Goal: Task Accomplishment & Management: Complete application form

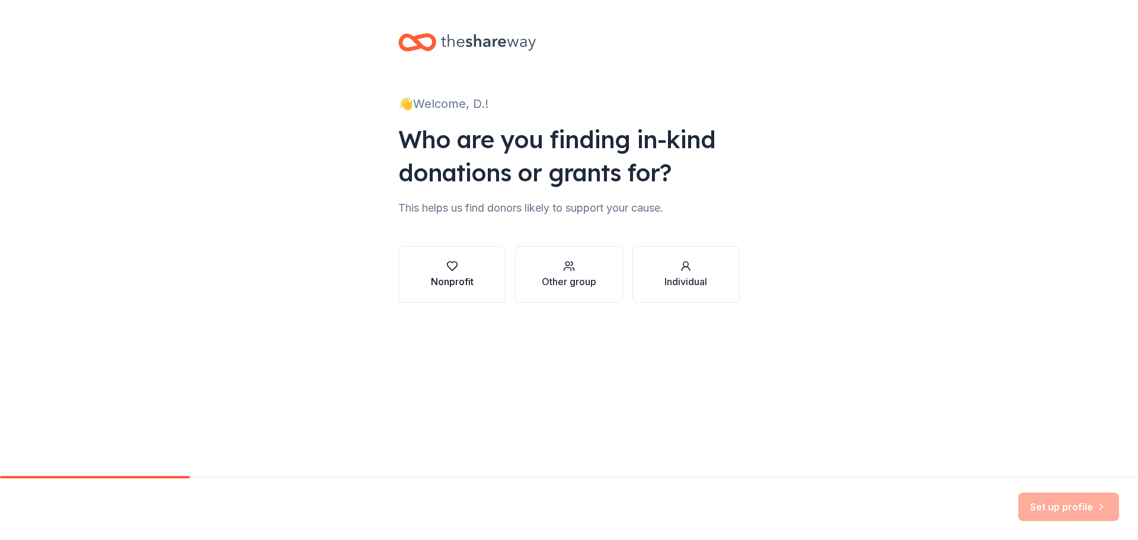
click at [450, 266] on icon "button" at bounding box center [452, 266] width 12 height 12
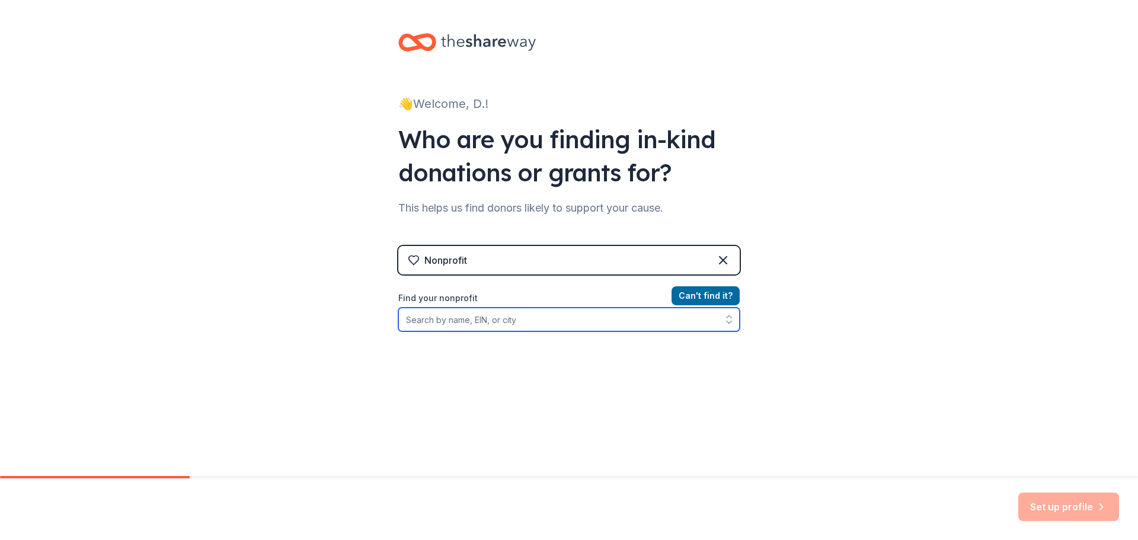
click at [566, 322] on input "Find your nonprofit" at bounding box center [568, 320] width 341 height 24
type input "[GEOGRAPHIC_DATA]"
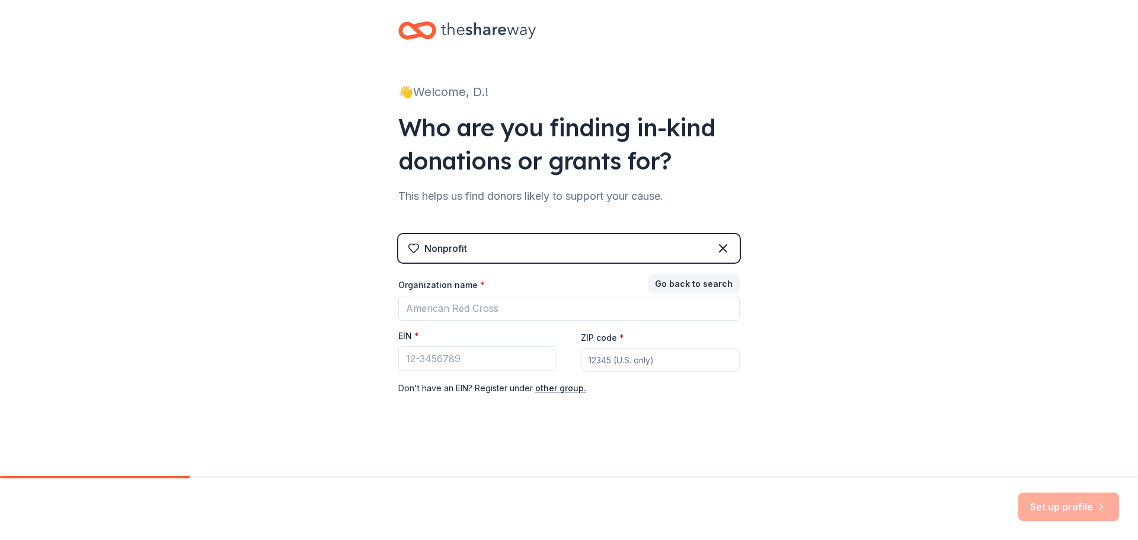
scroll to position [12, 0]
click at [621, 308] on input "Organization name *" at bounding box center [568, 308] width 341 height 25
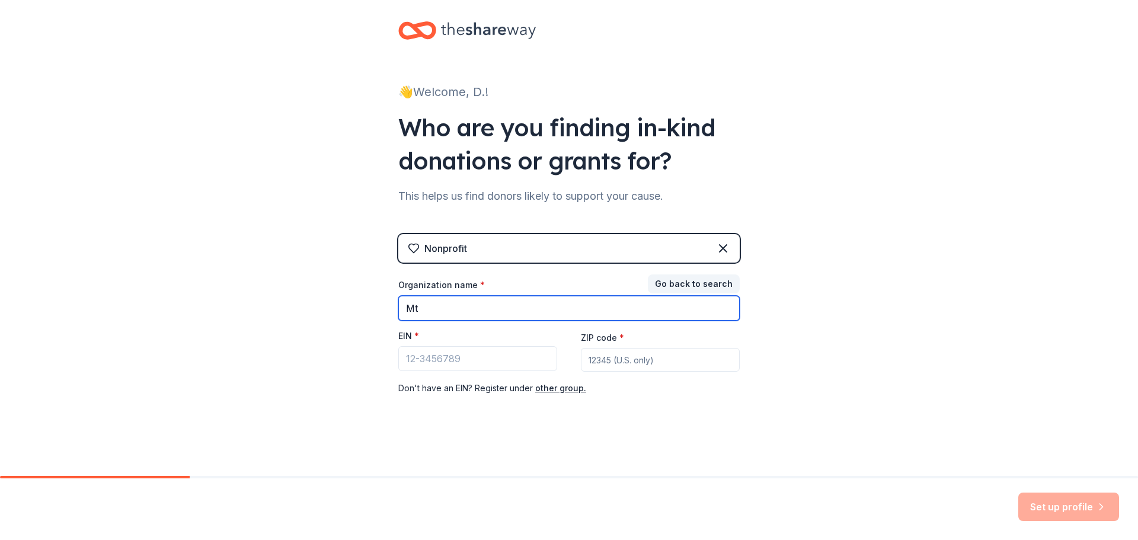
type input "[DEMOGRAPHIC_DATA]"
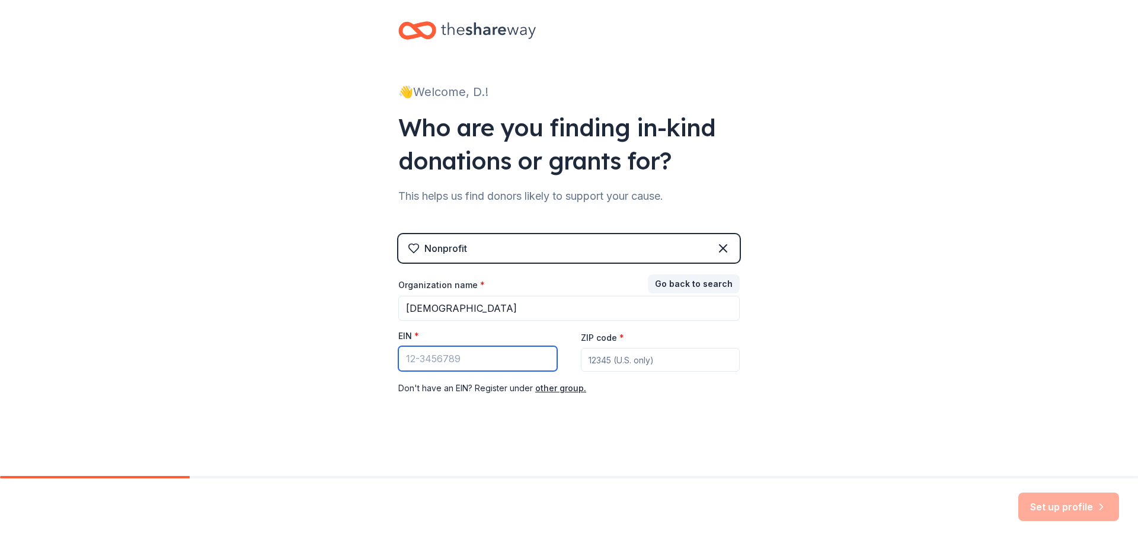
click at [487, 364] on input "EIN *" at bounding box center [477, 358] width 159 height 25
paste input "[US_EMPLOYER_IDENTIFICATION_NUMBER]"
type input "[US_EMPLOYER_IDENTIFICATION_NUMBER]"
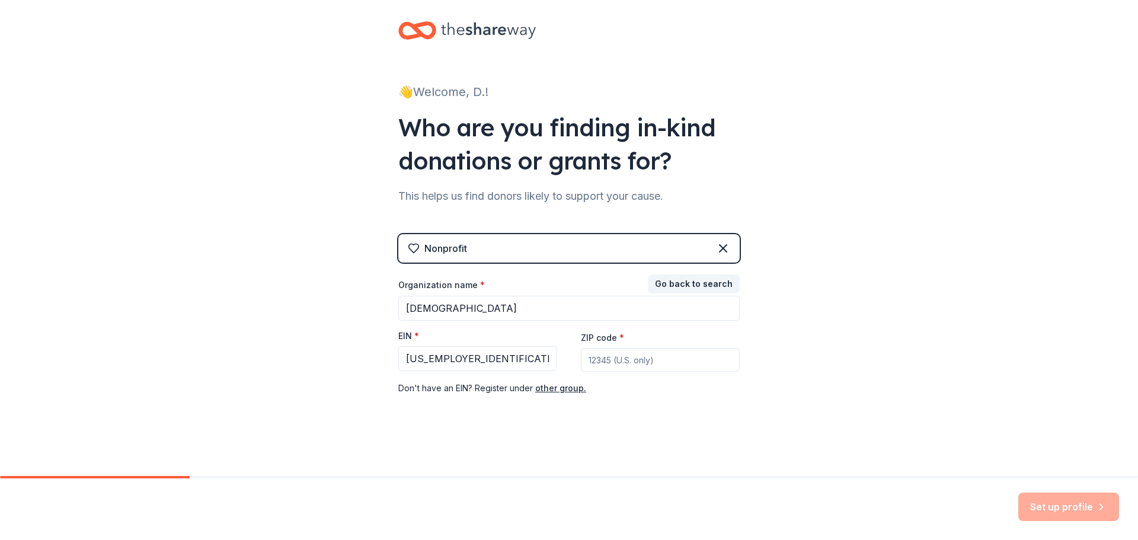
click at [620, 364] on input "ZIP code *" at bounding box center [660, 360] width 159 height 24
type input "15068"
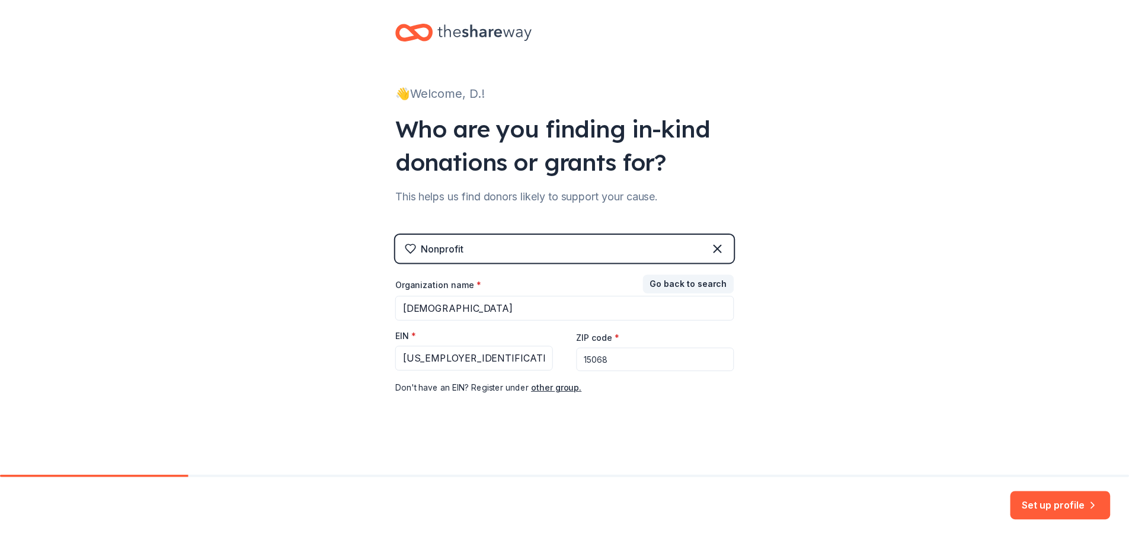
scroll to position [0, 0]
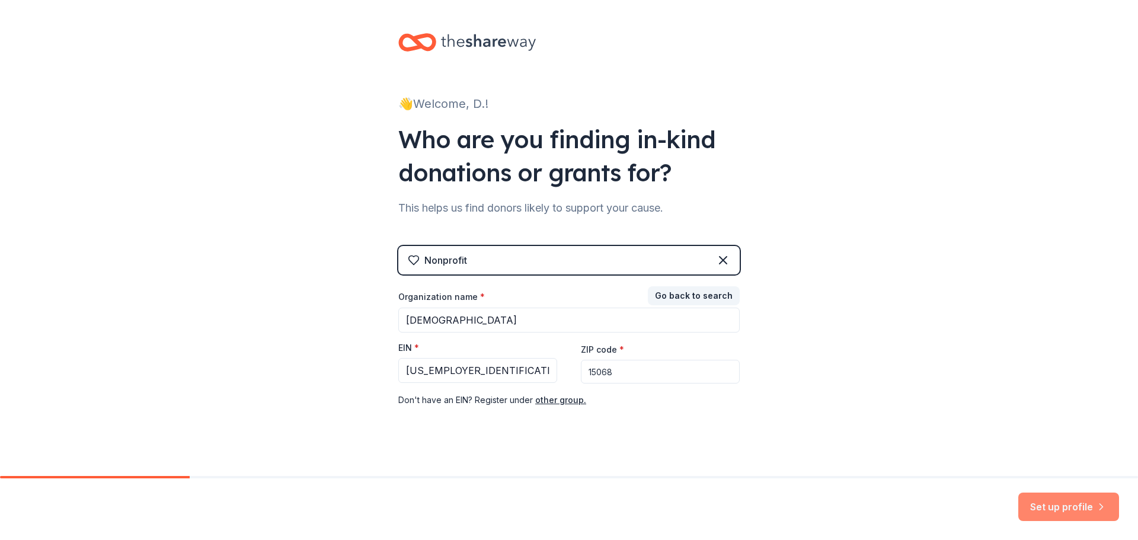
click at [1061, 503] on button "Set up profile" at bounding box center [1069, 507] width 101 height 28
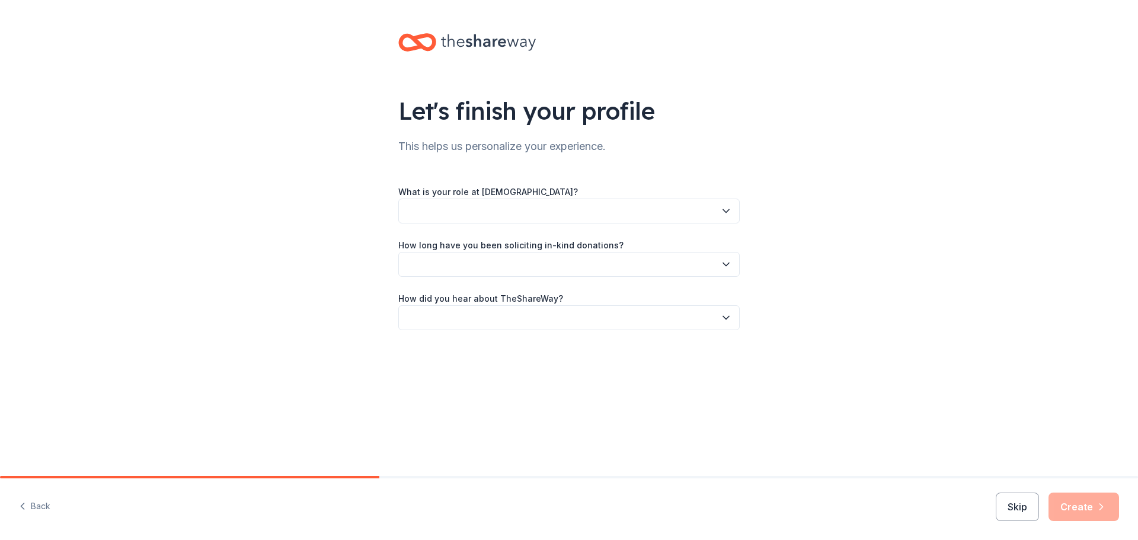
click at [515, 211] on button "button" at bounding box center [568, 211] width 341 height 25
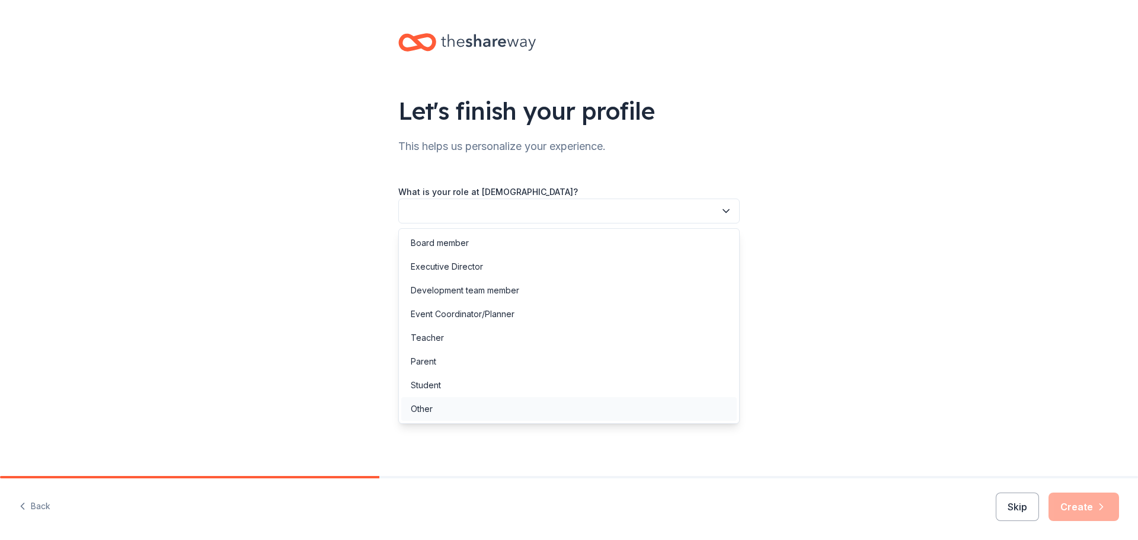
click at [435, 416] on div "Other" at bounding box center [569, 409] width 336 height 24
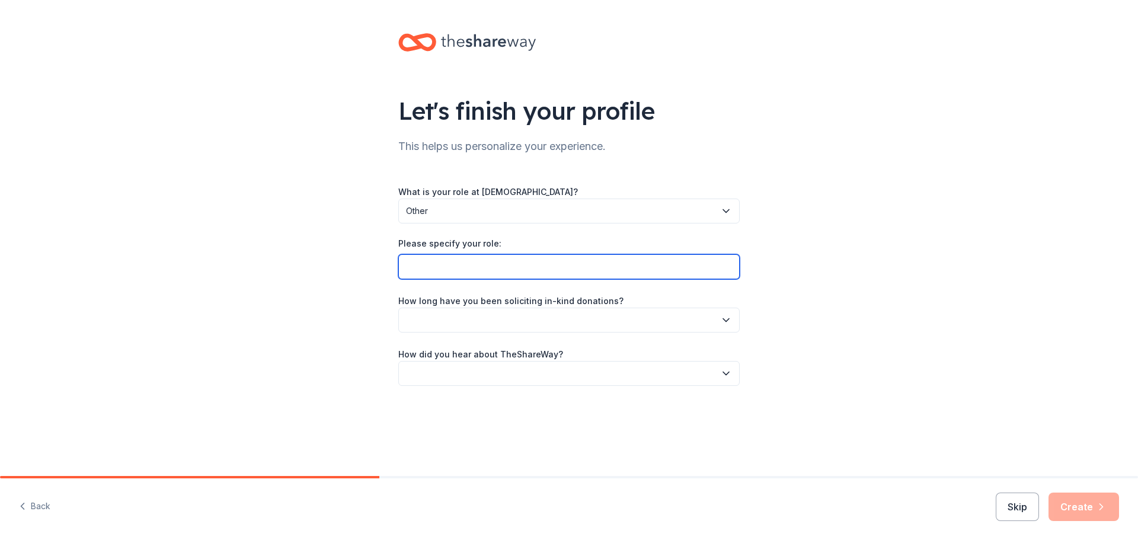
click at [476, 270] on input "Please specify your role:" at bounding box center [568, 266] width 341 height 25
type input "[DEMOGRAPHIC_DATA]"
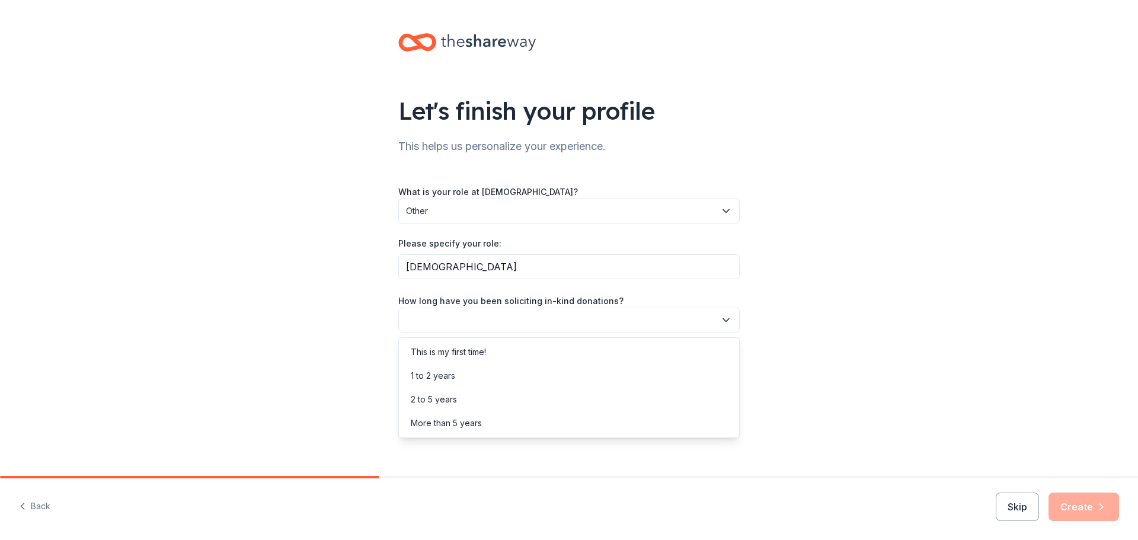
click at [727, 319] on icon "button" at bounding box center [726, 320] width 12 height 12
click at [474, 354] on div "This is my first time!" at bounding box center [448, 352] width 75 height 14
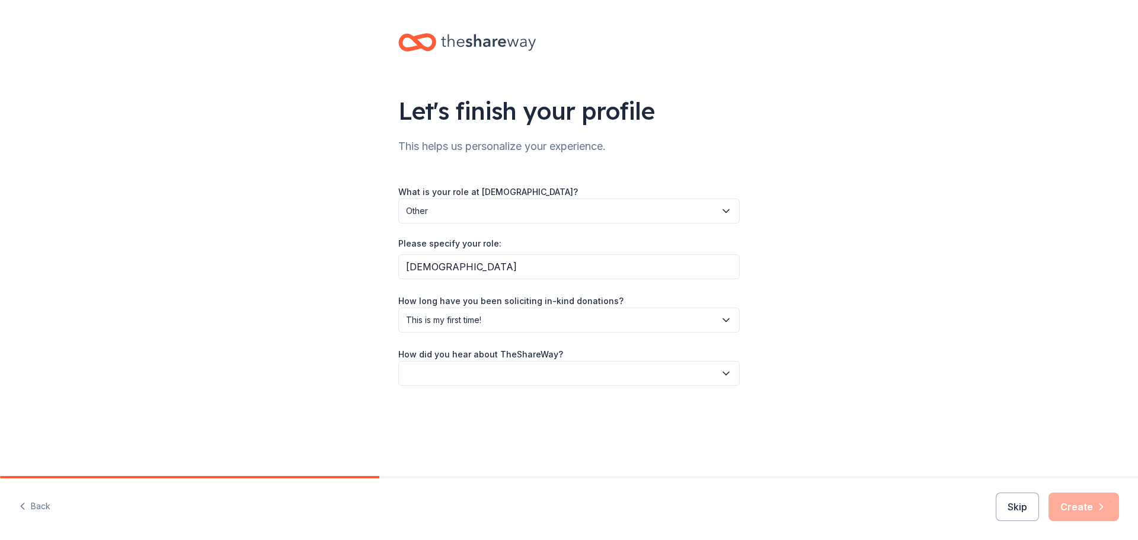
click at [726, 375] on icon "button" at bounding box center [726, 373] width 6 height 3
click at [433, 429] on div "Online search" at bounding box center [438, 429] width 54 height 14
click at [1076, 507] on button "Create" at bounding box center [1084, 507] width 71 height 28
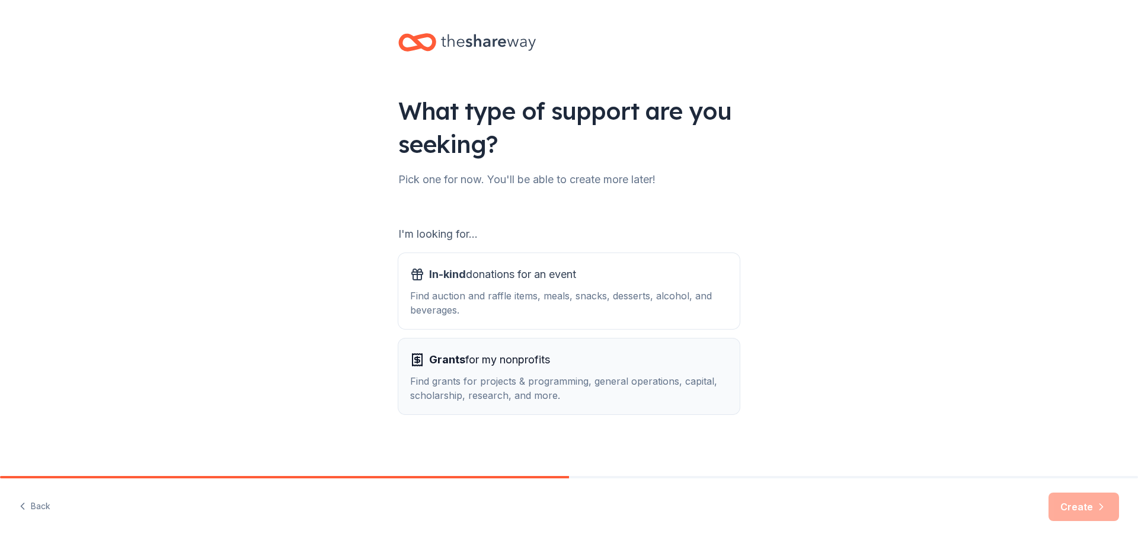
click at [502, 394] on div "Find grants for projects & programming, general operations, capital, scholarshi…" at bounding box center [569, 388] width 318 height 28
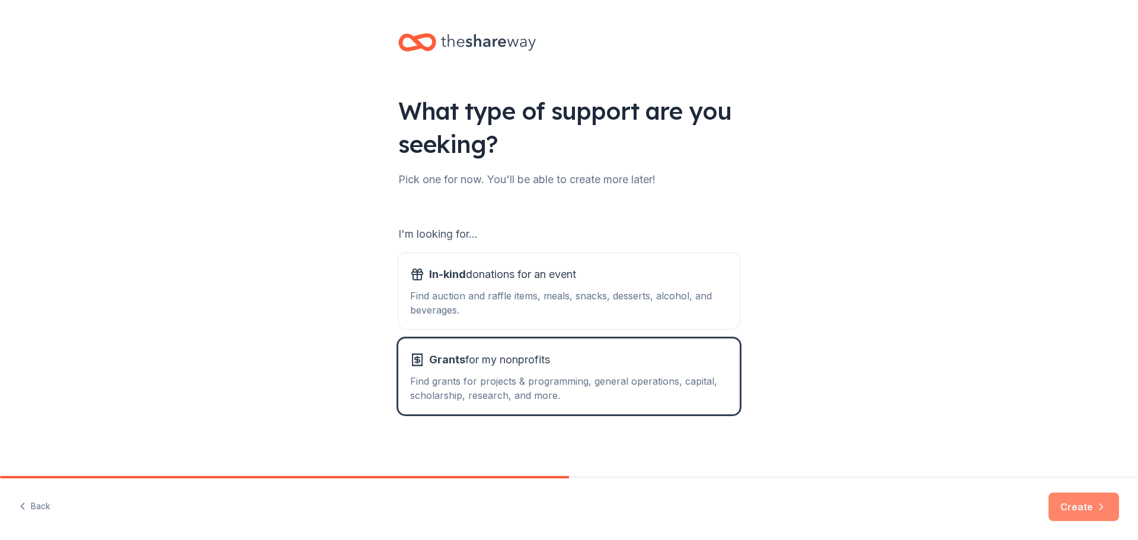
click at [1098, 510] on icon "button" at bounding box center [1102, 507] width 12 height 12
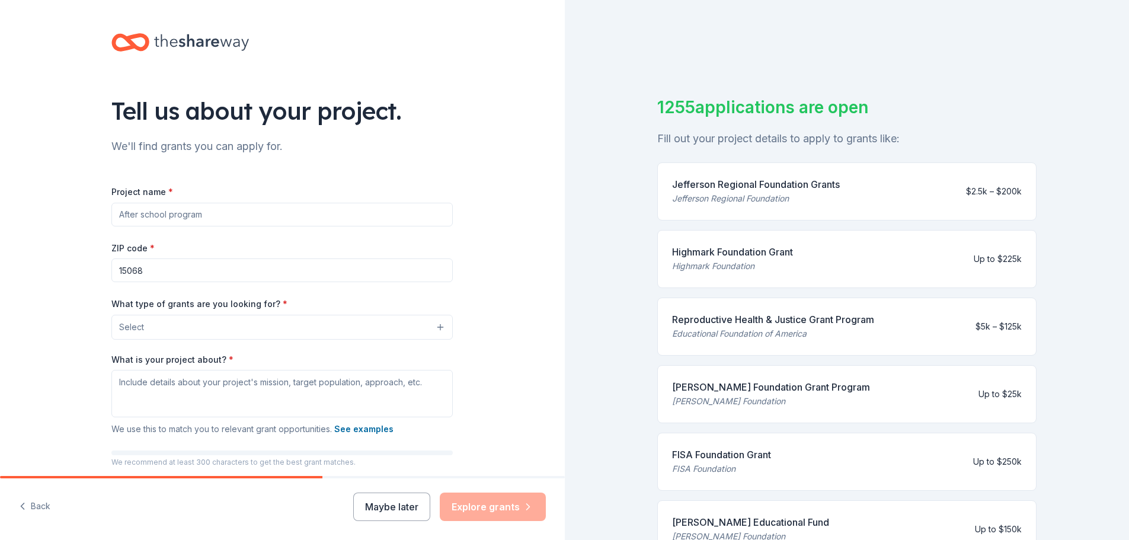
click at [234, 213] on input "Project name *" at bounding box center [281, 215] width 341 height 24
type input "Sancturary Environmental Upgrade"
click at [436, 327] on button "Select" at bounding box center [281, 327] width 341 height 25
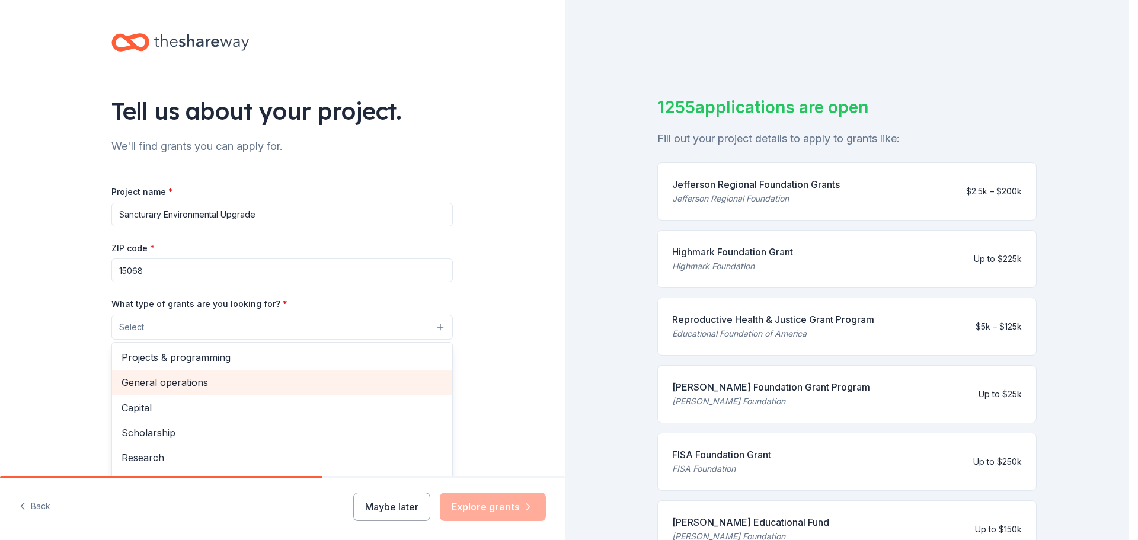
click at [181, 384] on span "General operations" at bounding box center [282, 382] width 321 height 15
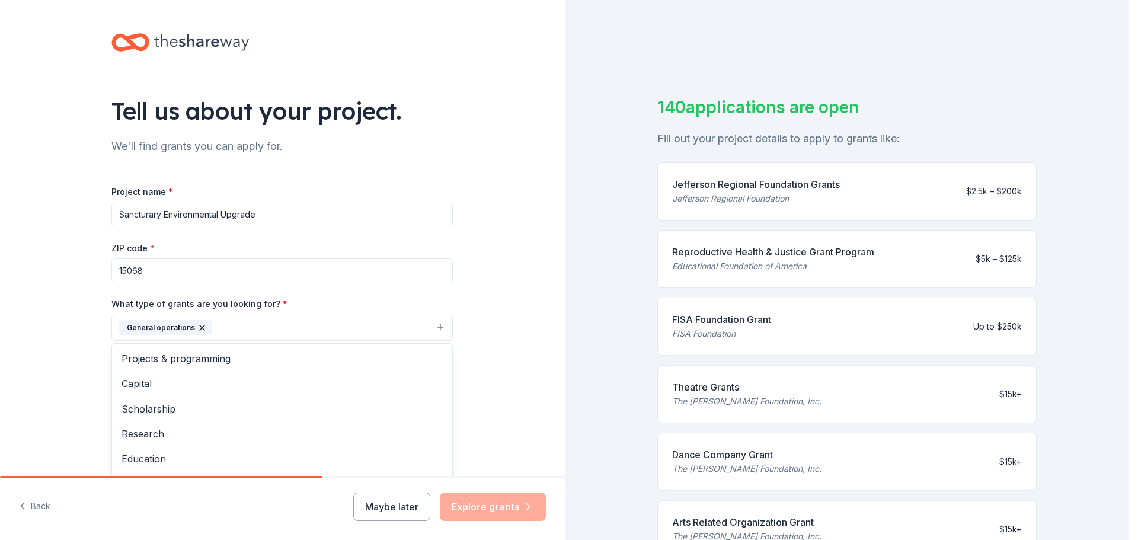
click at [495, 236] on div "Tell us about your project. We'll find grants you can apply for. Project name *…" at bounding box center [282, 284] width 565 height 568
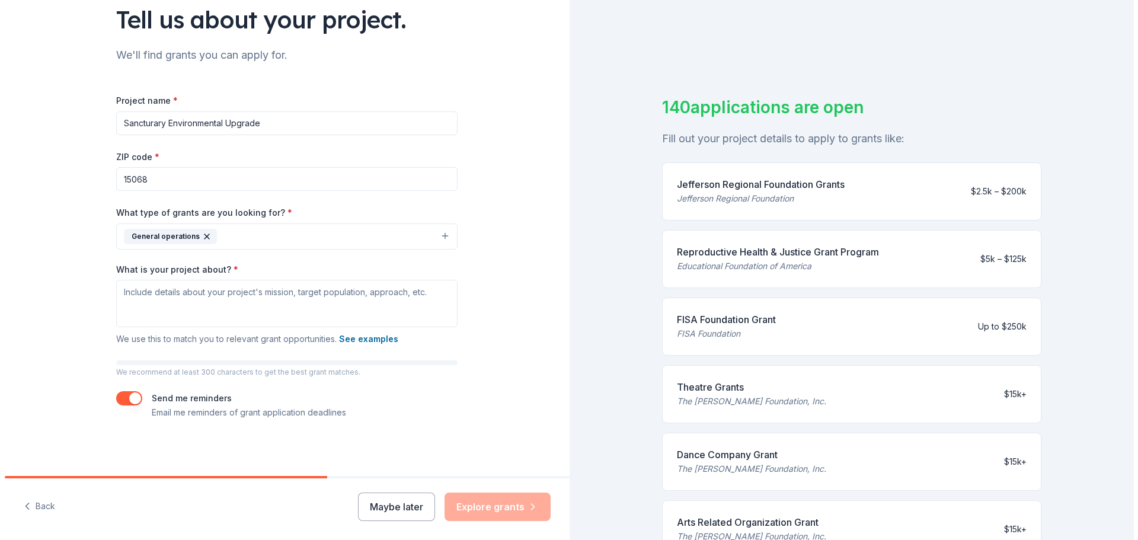
scroll to position [92, 0]
drag, startPoint x: 426, startPoint y: 331, endPoint x: 445, endPoint y: 323, distance: 20.2
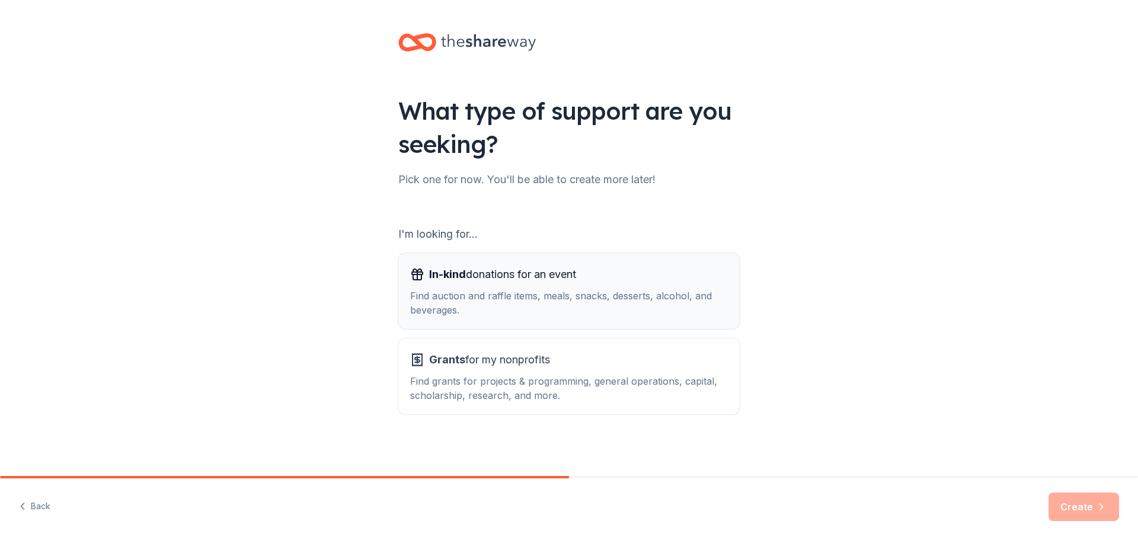
drag, startPoint x: 419, startPoint y: 322, endPoint x: 424, endPoint y: 320, distance: 6.4
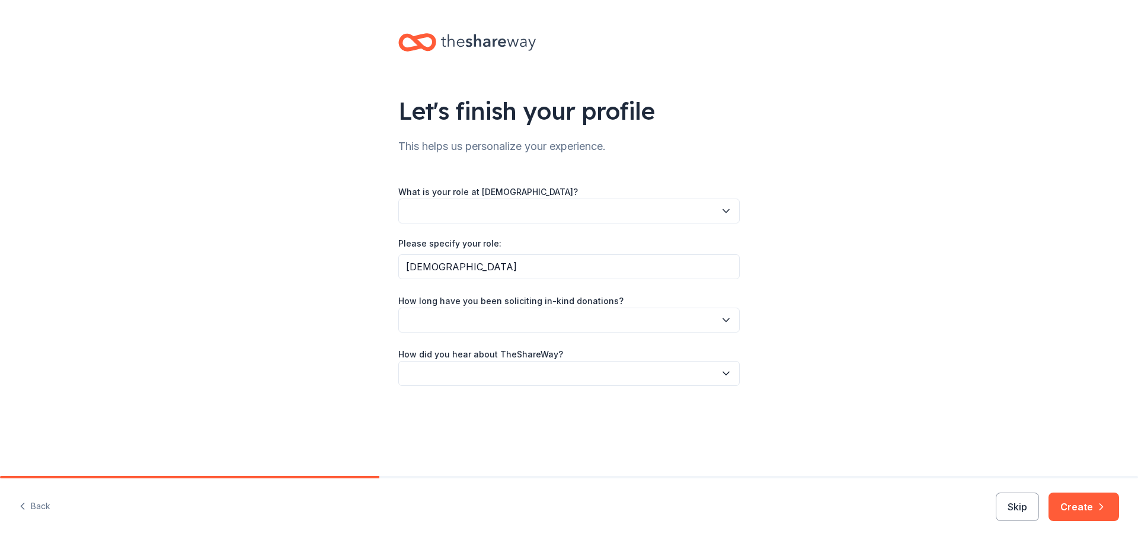
drag, startPoint x: 410, startPoint y: 318, endPoint x: 422, endPoint y: 312, distance: 14.1
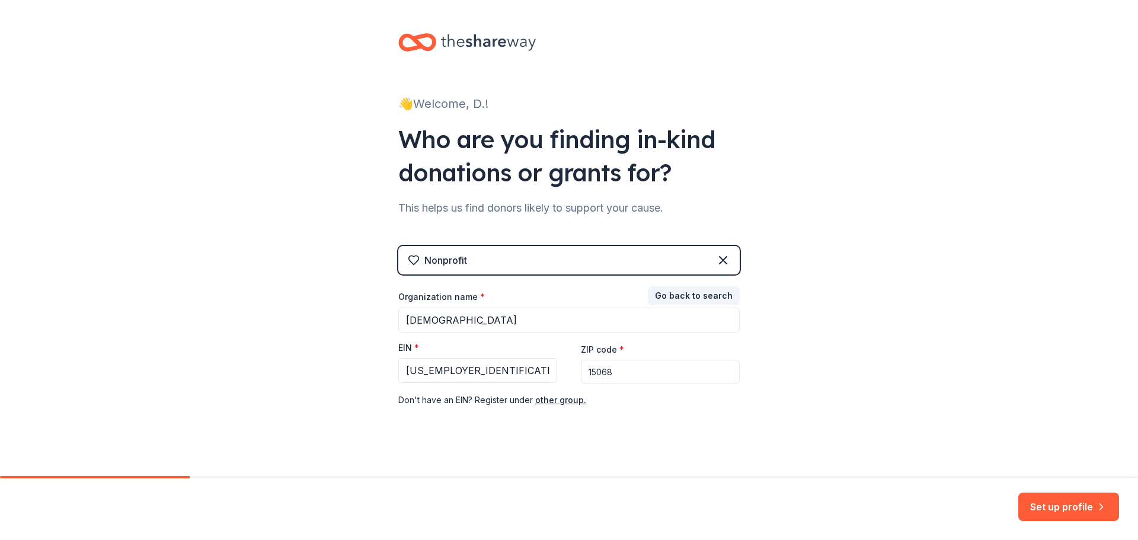
drag, startPoint x: 408, startPoint y: 310, endPoint x: 404, endPoint y: 301, distance: 10.6
